Goal: Navigation & Orientation: Find specific page/section

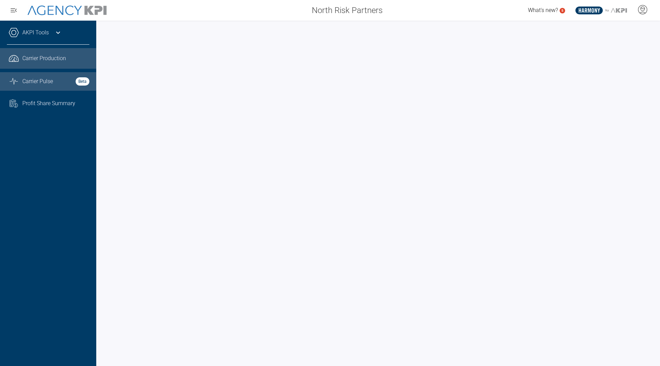
click at [35, 81] on span "Carrier Pulse" at bounding box center [37, 81] width 31 height 8
click at [58, 31] on icon at bounding box center [58, 33] width 8 height 8
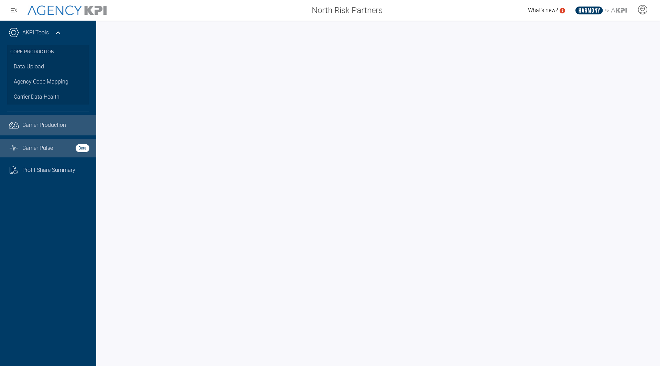
click at [46, 126] on span "Carrier Production" at bounding box center [44, 125] width 44 height 8
click at [41, 151] on span "Carrier Pulse" at bounding box center [37, 148] width 31 height 8
click at [48, 128] on span "Carrier Production" at bounding box center [44, 125] width 44 height 8
click at [38, 148] on span "Carrier Pulse" at bounding box center [37, 148] width 31 height 8
click at [642, 12] on icon at bounding box center [642, 9] width 10 height 10
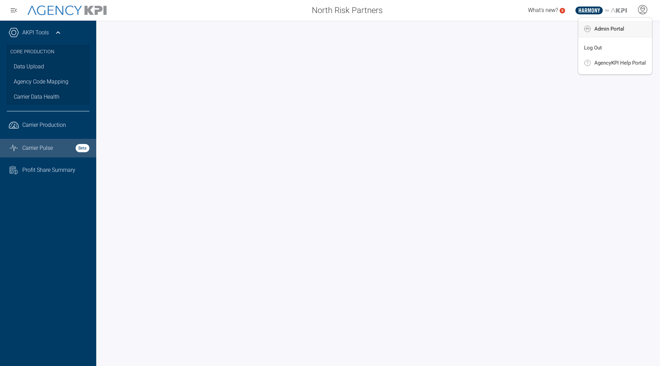
click at [621, 28] on span "Admin Portal" at bounding box center [609, 29] width 30 height 6
